Goal: Task Accomplishment & Management: Use online tool/utility

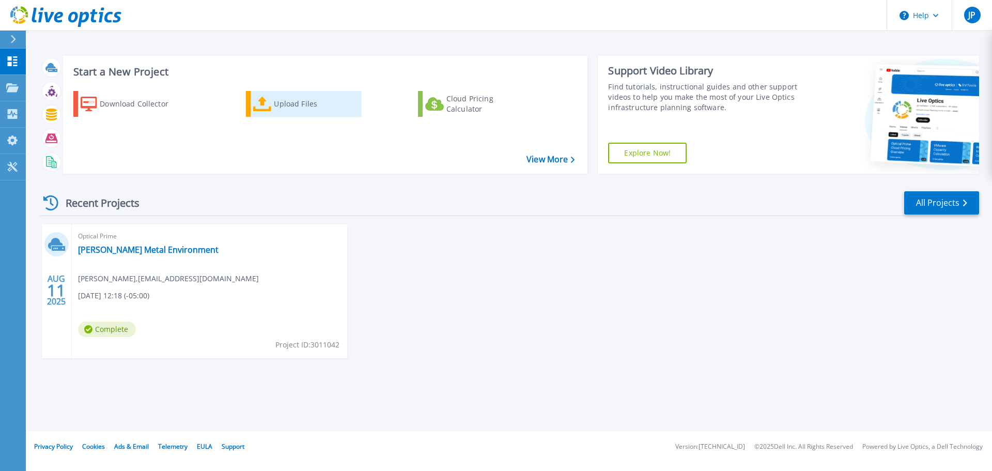
click at [296, 105] on div "Upload Files" at bounding box center [315, 104] width 83 height 21
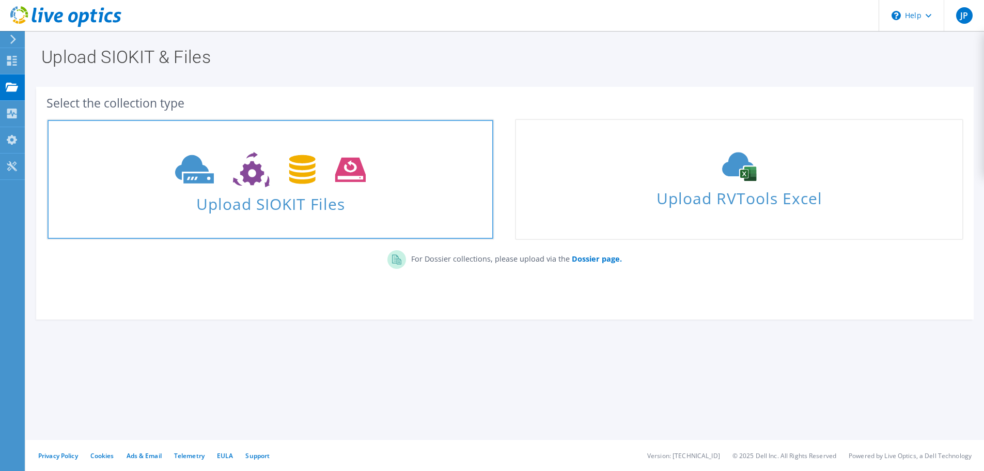
click at [272, 185] on icon at bounding box center [270, 170] width 191 height 36
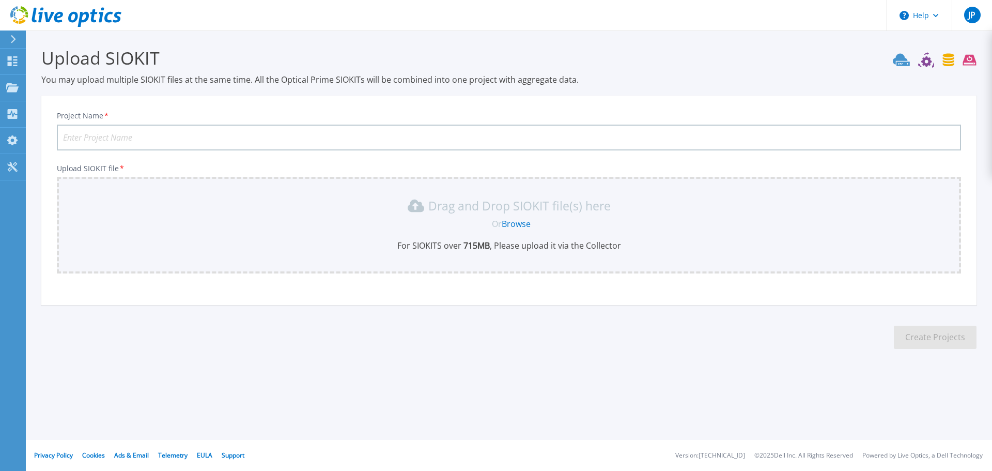
click at [522, 227] on link "Browse" at bounding box center [516, 223] width 29 height 11
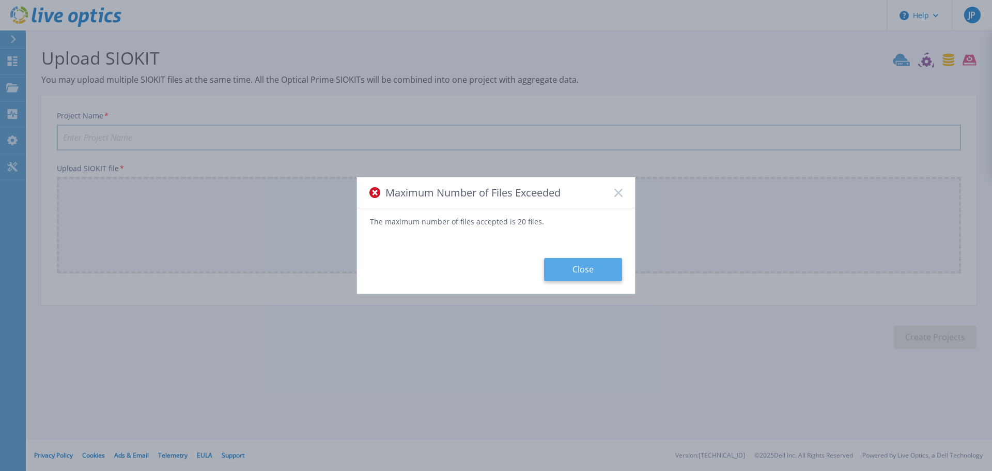
click at [588, 274] on button "Close" at bounding box center [583, 269] width 78 height 23
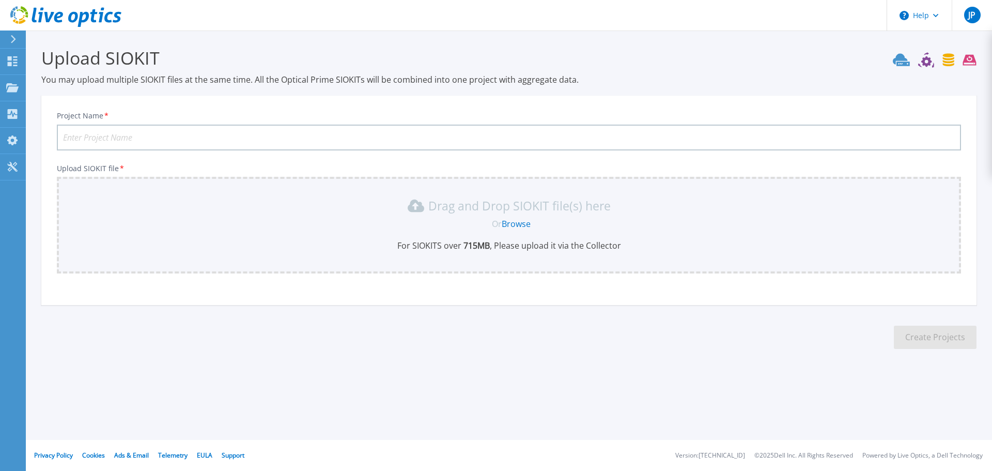
click at [515, 224] on link "Browse" at bounding box center [516, 223] width 29 height 11
